Goal: Task Accomplishment & Management: Manage account settings

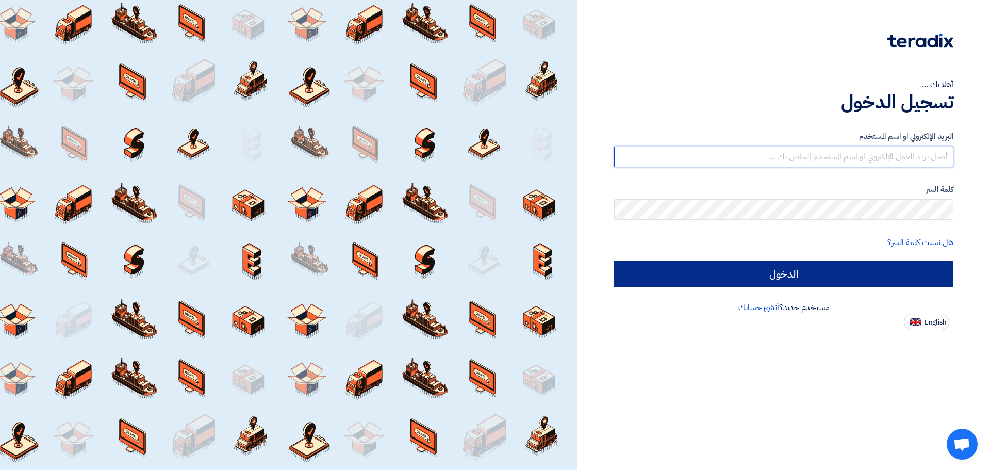
type input "[EMAIL_ADDRESS][DOMAIN_NAME]"
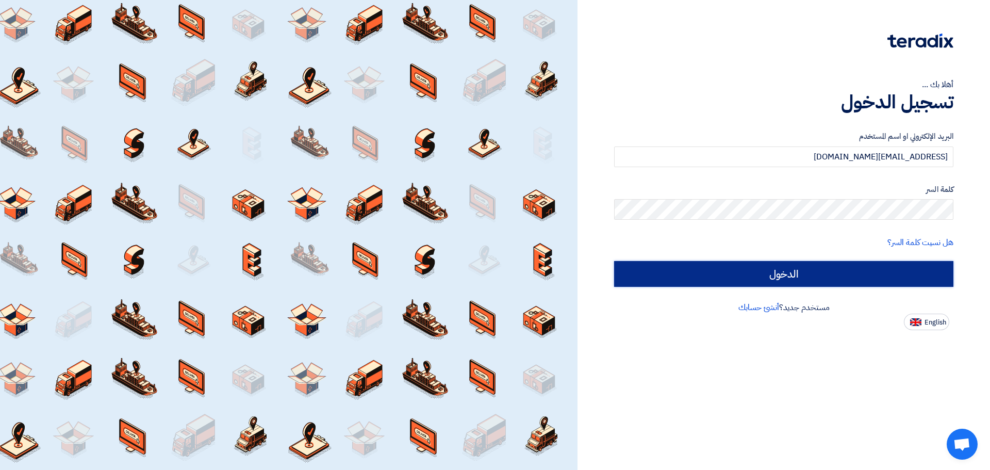
click at [797, 278] on input "الدخول" at bounding box center [783, 274] width 339 height 26
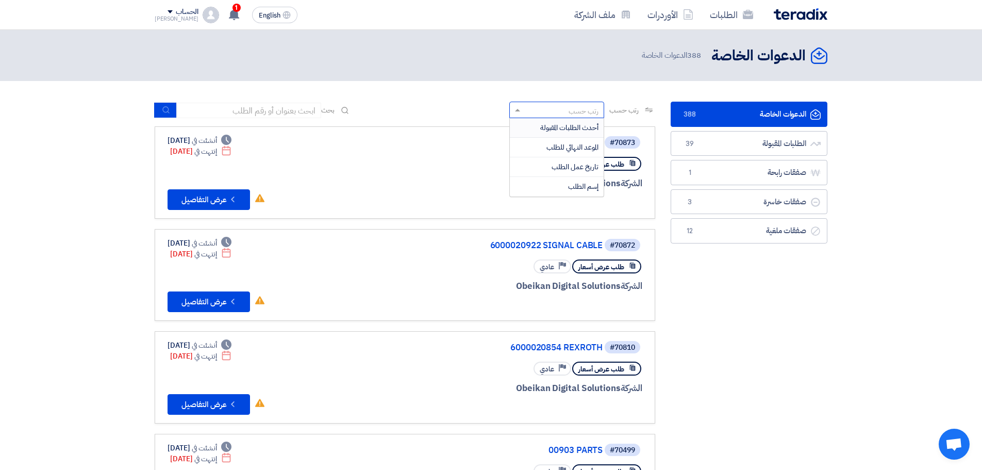
click at [551, 108] on div "رتب حسب" at bounding box center [563, 110] width 81 height 13
click at [300, 110] on input at bounding box center [249, 110] width 144 height 15
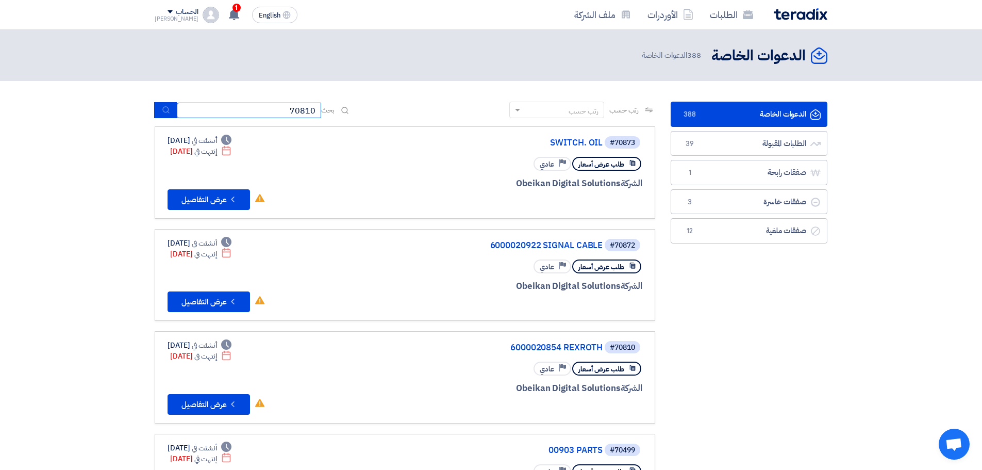
type input "70810"
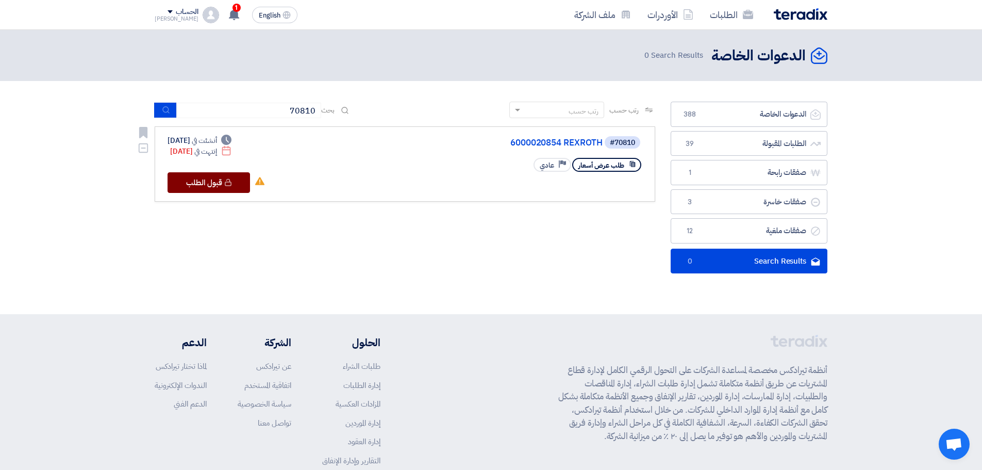
click at [235, 174] on button "Check details قبول الطلب" at bounding box center [209, 182] width 82 height 21
click at [530, 145] on link "6000020854 REXROTH" at bounding box center [499, 142] width 206 height 9
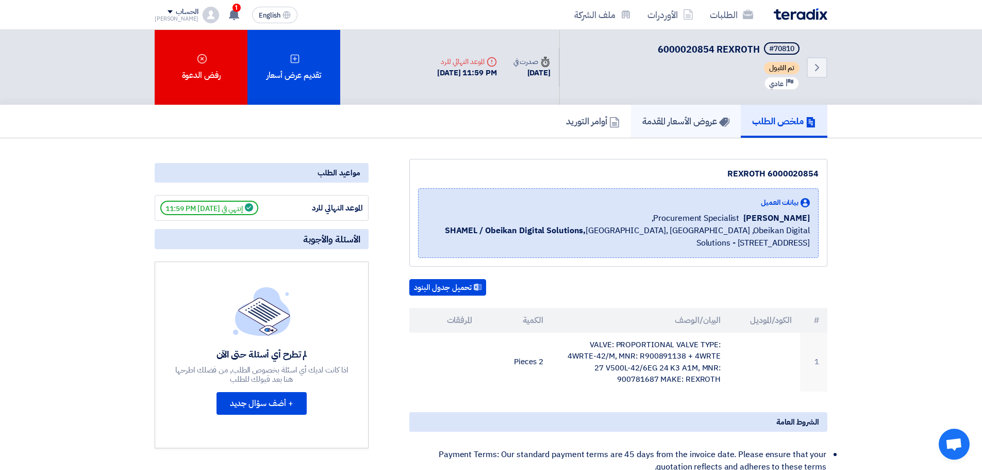
click at [657, 120] on h5 "عروض الأسعار المقدمة" at bounding box center [685, 121] width 87 height 12
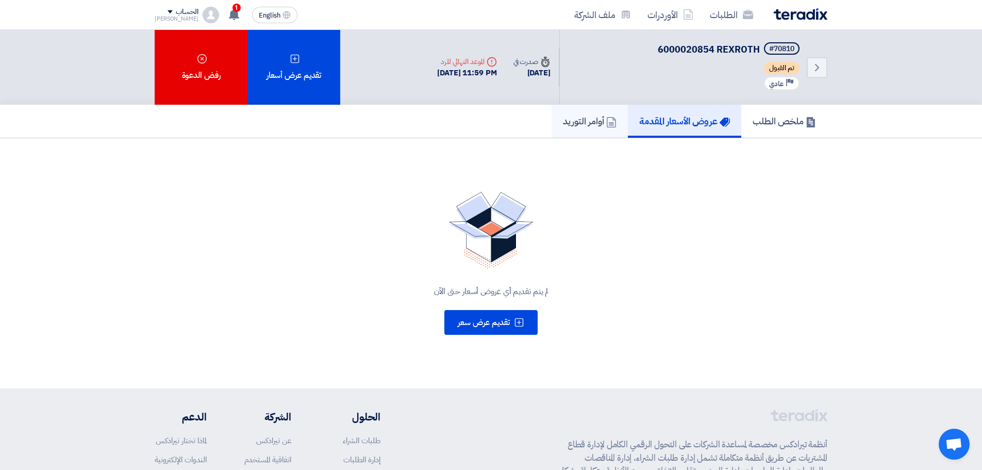
click at [599, 129] on link "أوامر التوريد" at bounding box center [589, 121] width 76 height 33
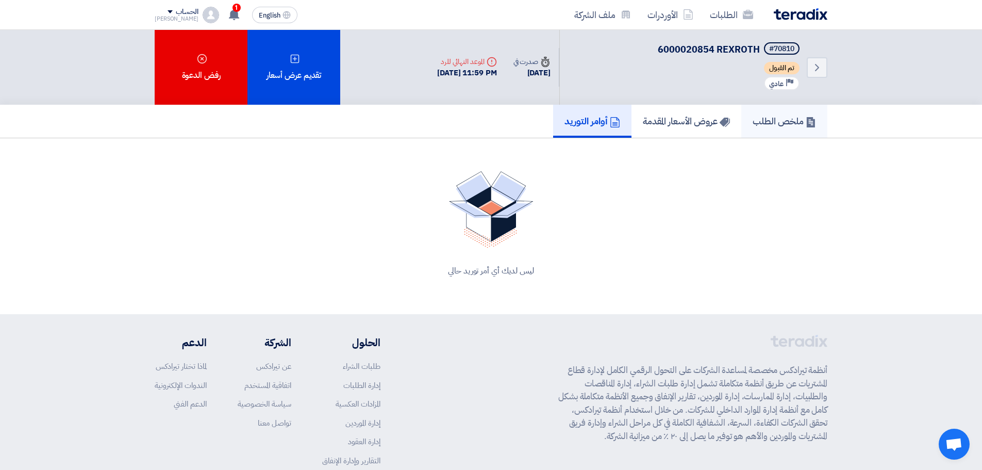
click at [794, 124] on h5 "ملخص الطلب" at bounding box center [783, 121] width 63 height 12
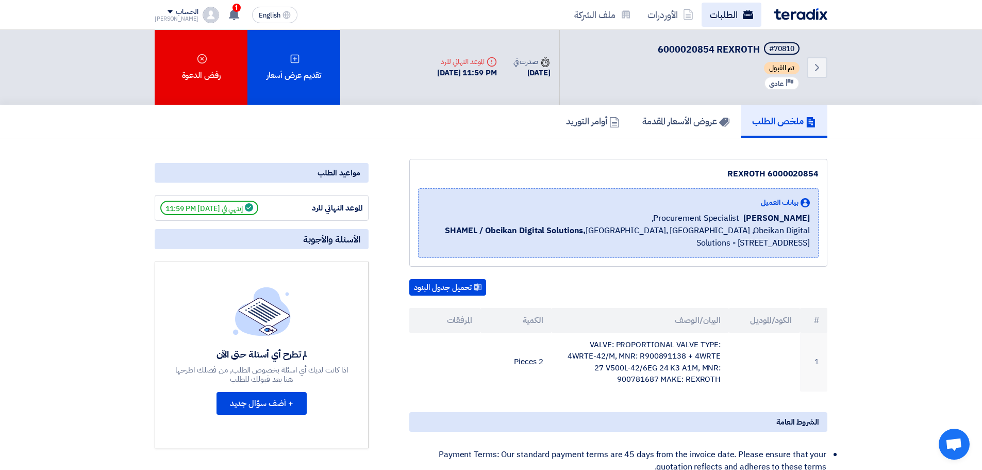
click at [737, 14] on link "الطلبات" at bounding box center [731, 15] width 60 height 24
